Goal: Task Accomplishment & Management: Manage account settings

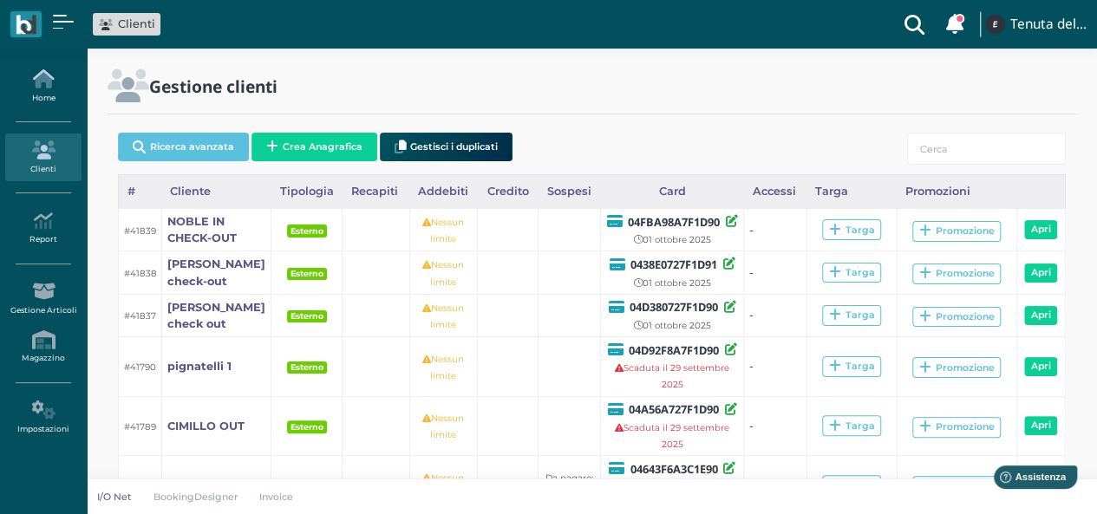
drag, startPoint x: 33, startPoint y: 88, endPoint x: 35, endPoint y: 103, distance: 14.8
click at [35, 90] on link "Home" at bounding box center [42, 86] width 75 height 48
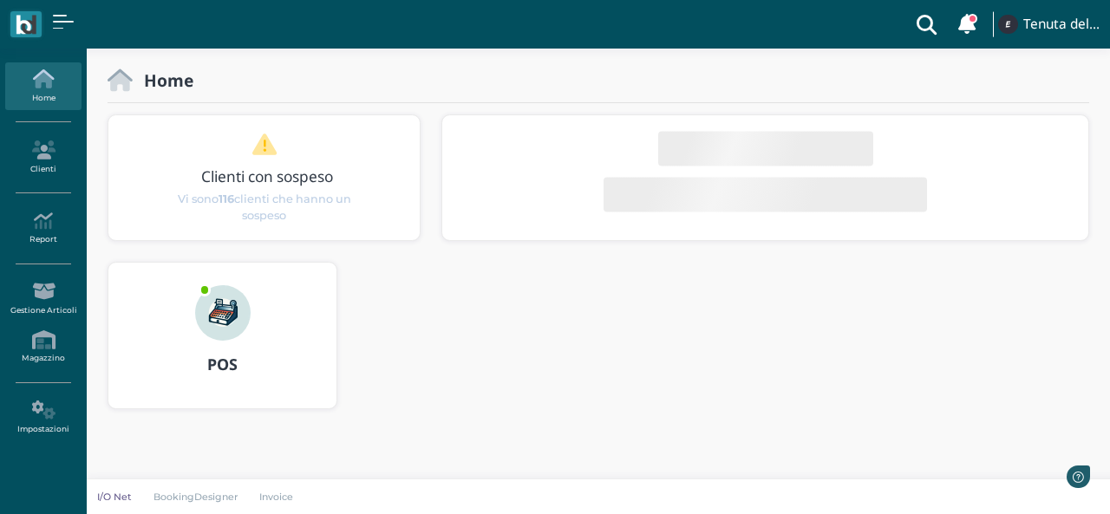
click at [222, 310] on img at bounding box center [223, 313] width 56 height 56
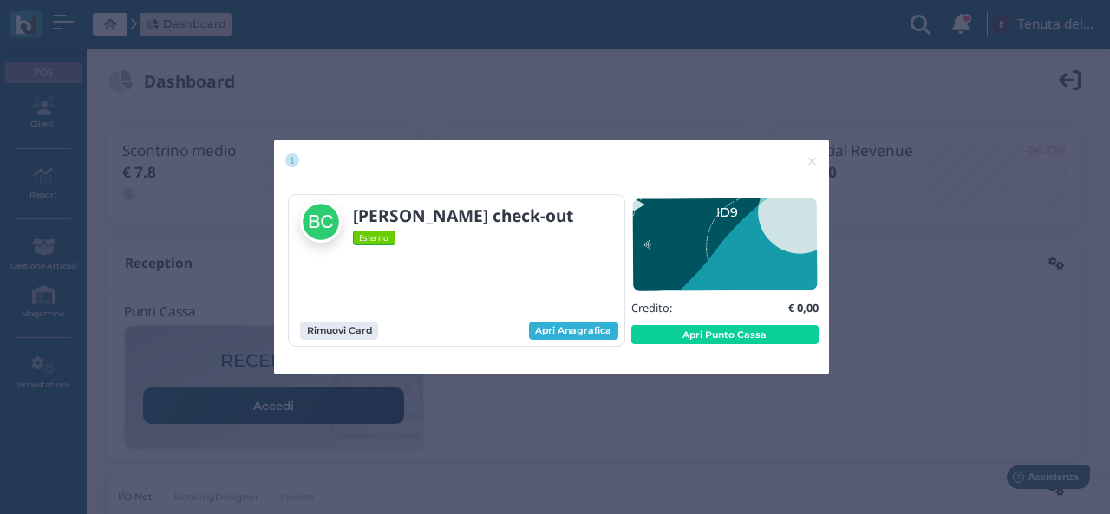
click at [593, 331] on link "Apri Anagrafica" at bounding box center [573, 331] width 89 height 19
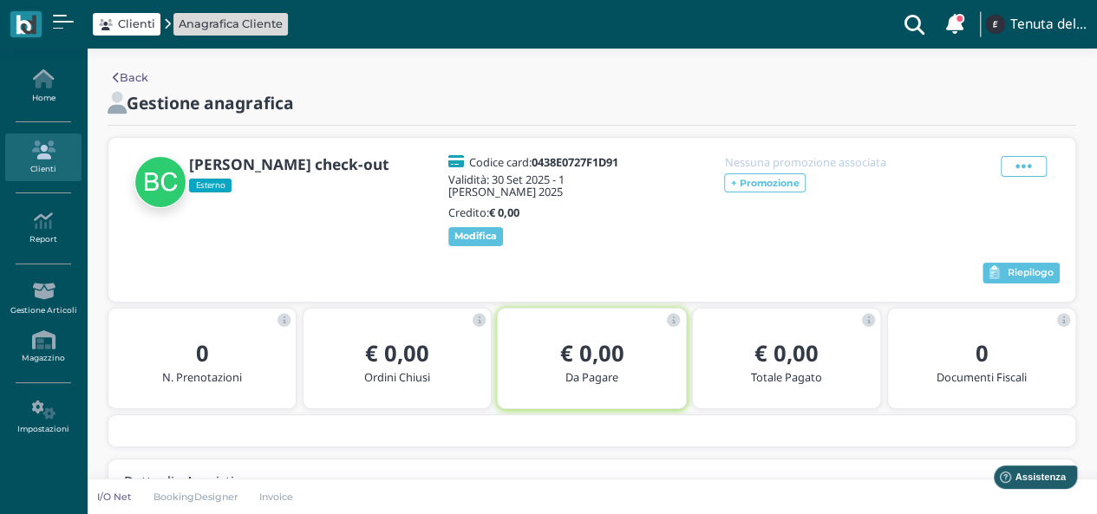
scroll to position [66, 0]
